Goal: Find specific page/section

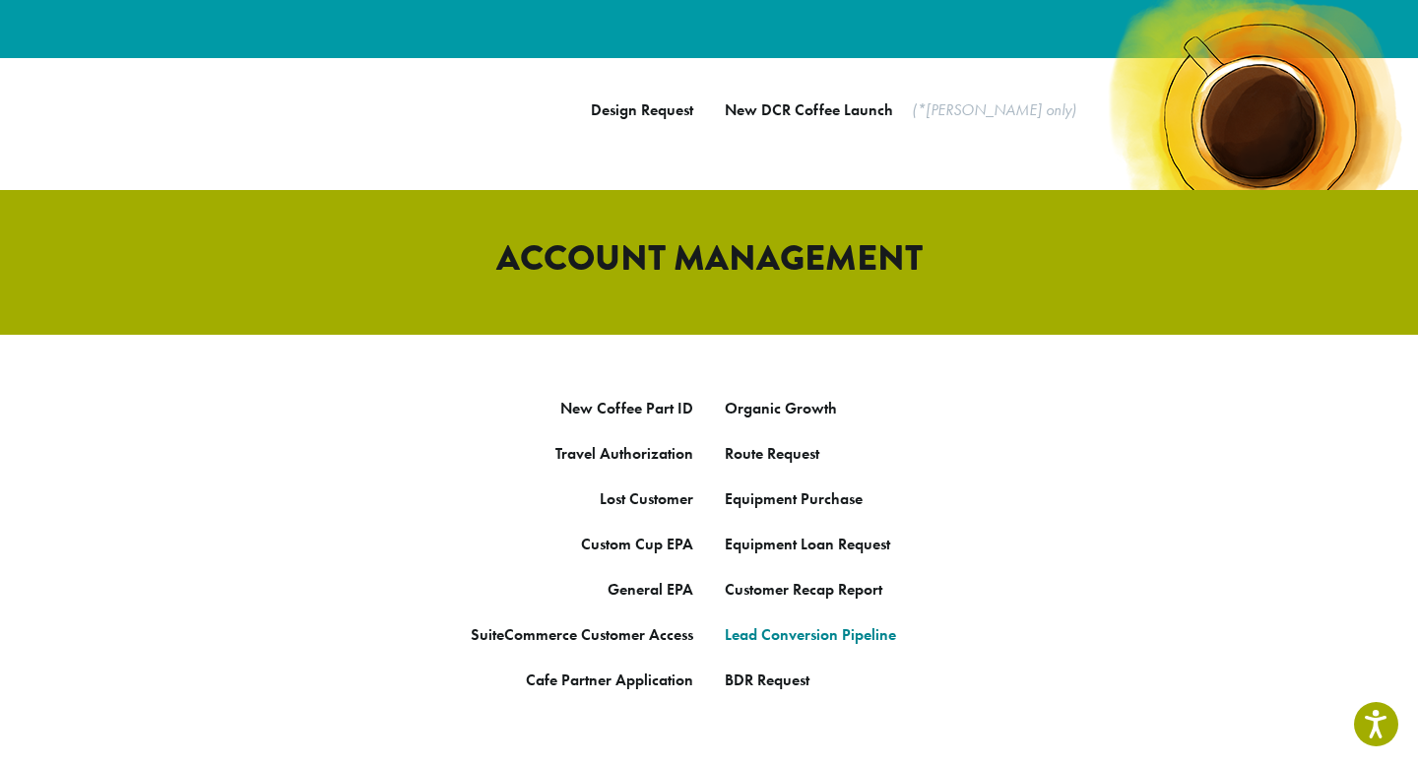
click at [771, 624] on link "Lead Conversion Pipeline" at bounding box center [810, 634] width 171 height 21
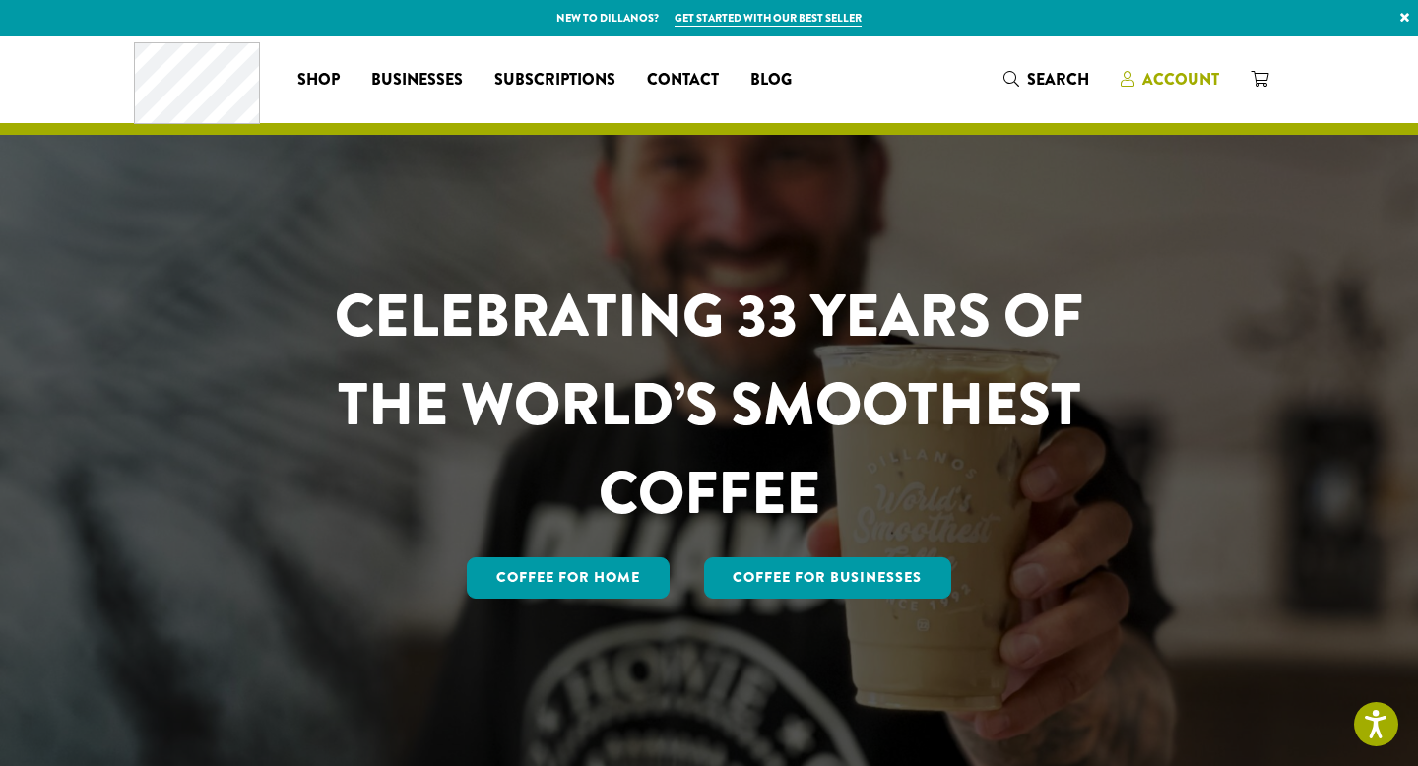
click at [1176, 84] on span "Account" at bounding box center [1180, 79] width 77 height 23
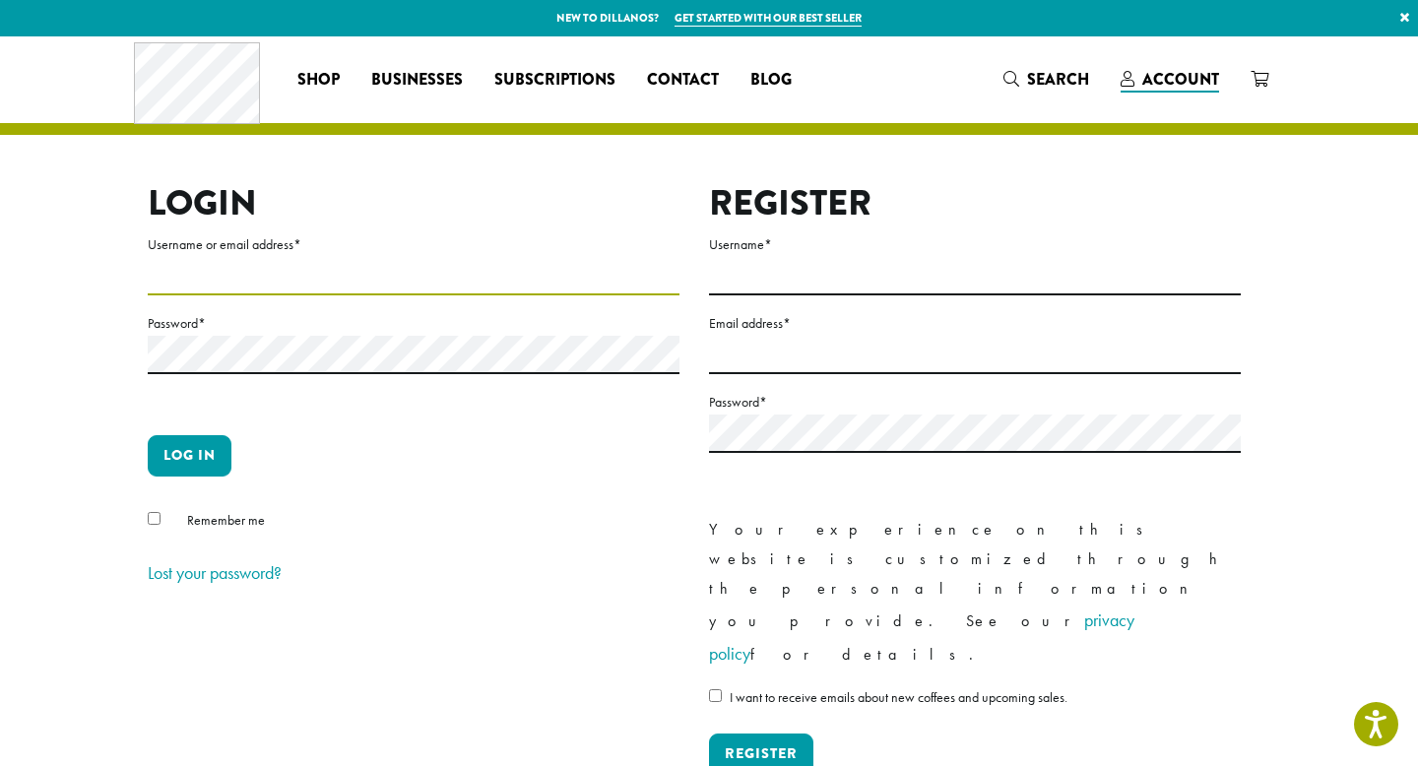
click at [367, 272] on input "Username or email address *" at bounding box center [414, 276] width 532 height 38
type input "**********"
click at [176, 442] on button "Log in" at bounding box center [190, 455] width 84 height 41
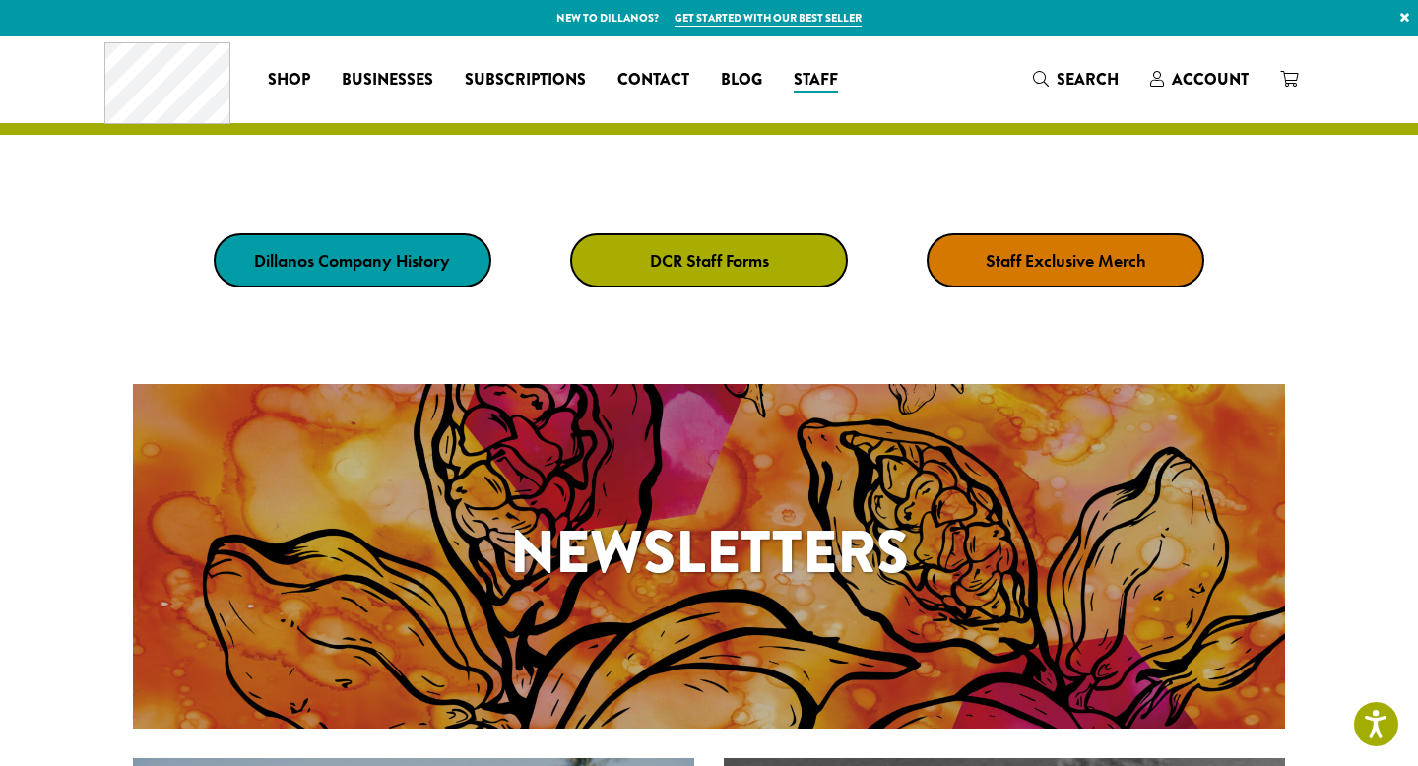
click at [787, 250] on link "DCR Staff Forms" at bounding box center [709, 260] width 278 height 54
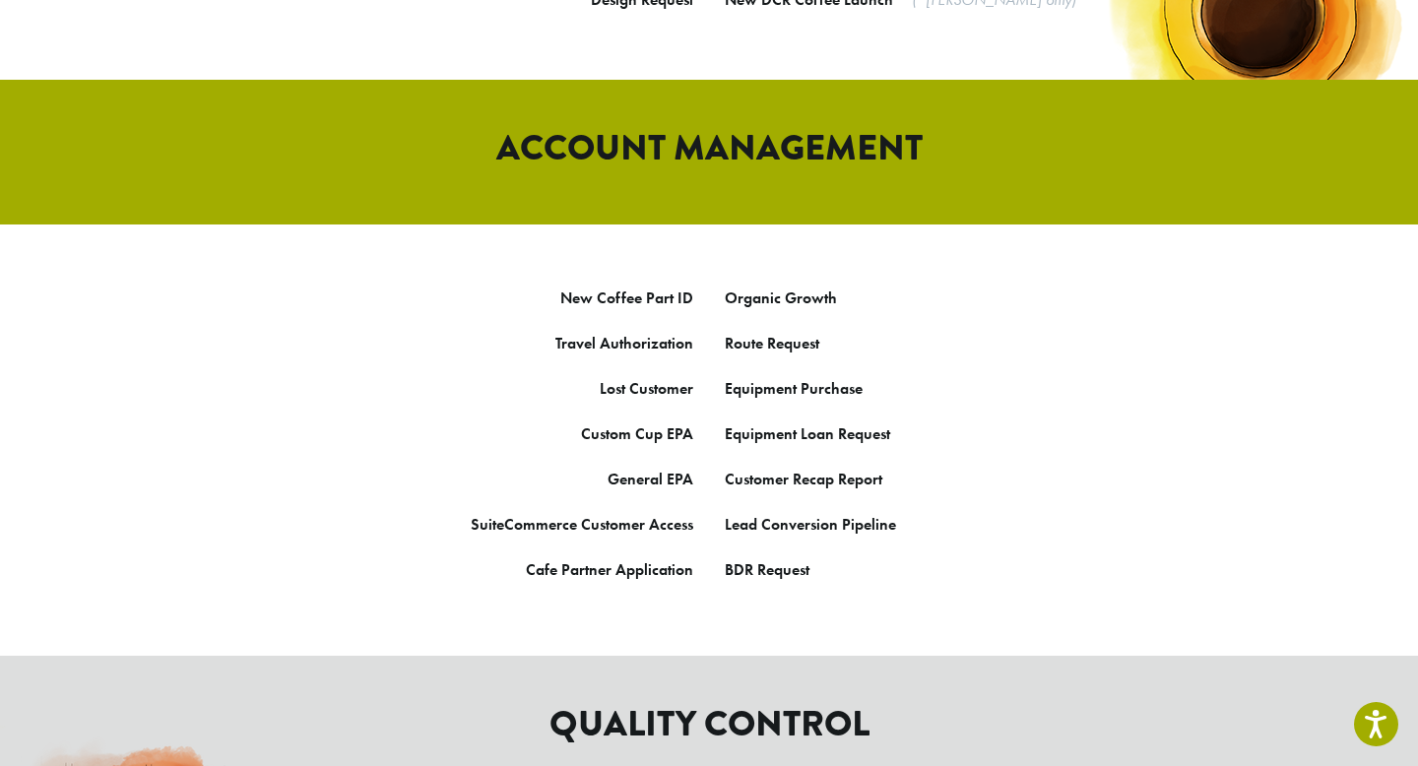
scroll to position [1000, 0]
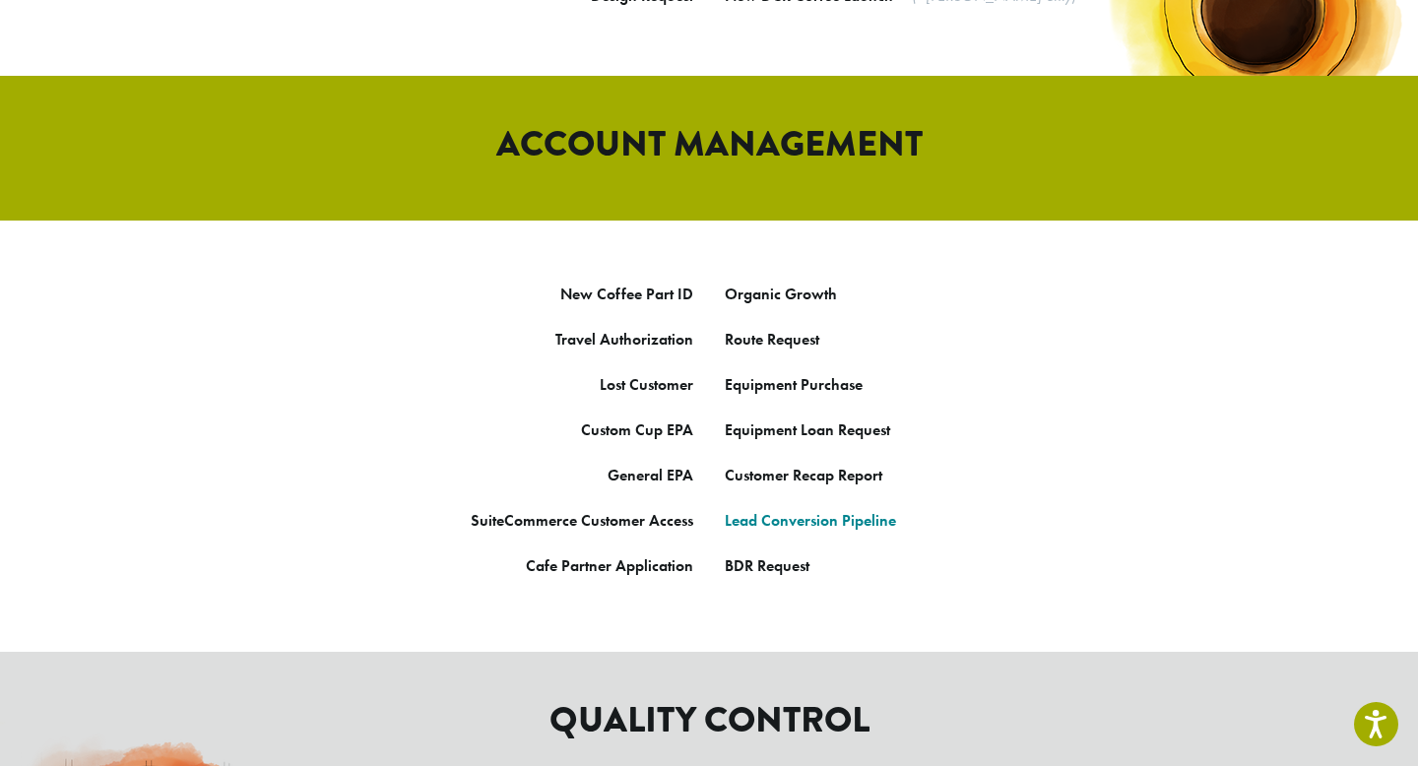
click at [799, 510] on link "Lead Conversion Pipeline" at bounding box center [810, 520] width 171 height 21
